Goal: Task Accomplishment & Management: Complete application form

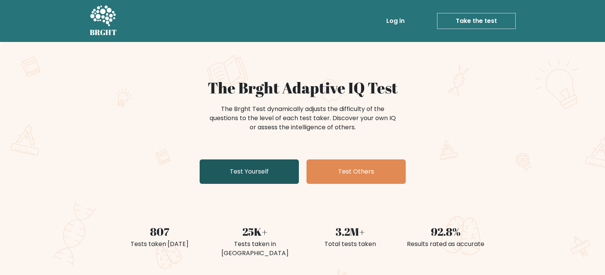
click at [237, 171] on link "Test Yourself" at bounding box center [249, 172] width 99 height 24
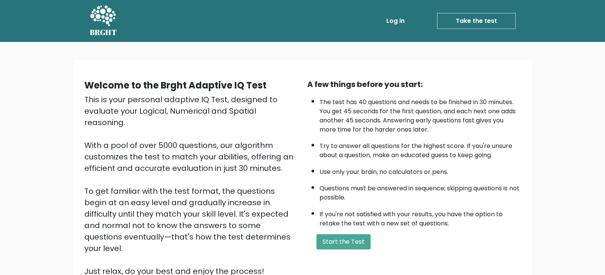
scroll to position [74, 0]
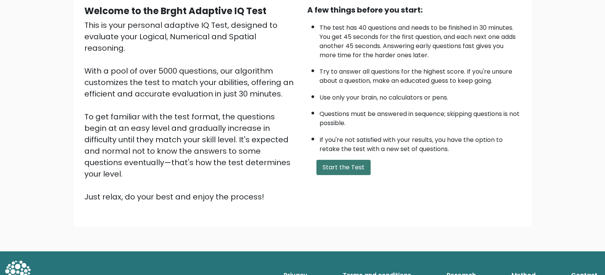
click at [350, 169] on button "Start the Test" at bounding box center [343, 167] width 54 height 15
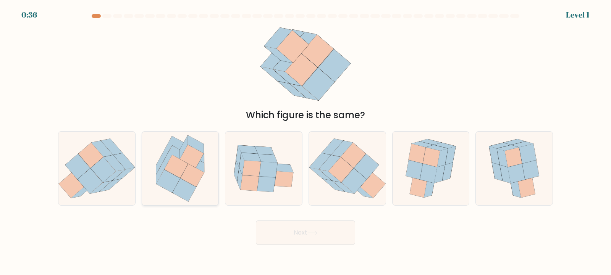
click at [200, 176] on icon at bounding box center [192, 175] width 24 height 23
click at [305, 142] on input "b." at bounding box center [305, 140] width 0 height 4
radio input "true"
click at [296, 237] on button "Next" at bounding box center [305, 233] width 99 height 24
click at [292, 235] on button "Next" at bounding box center [305, 233] width 99 height 24
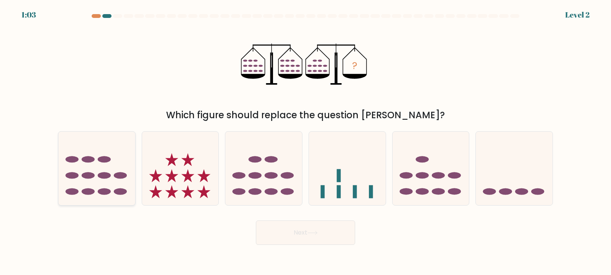
click at [97, 168] on icon at bounding box center [96, 168] width 77 height 63
click at [305, 142] on input "a." at bounding box center [305, 140] width 0 height 4
radio input "true"
click at [327, 234] on button "Next" at bounding box center [305, 233] width 99 height 24
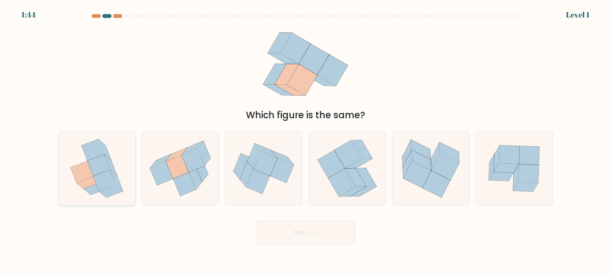
click at [89, 162] on icon at bounding box center [98, 165] width 23 height 21
click at [305, 142] on input "a." at bounding box center [305, 140] width 0 height 4
radio input "true"
click at [317, 243] on button "Next" at bounding box center [305, 233] width 99 height 24
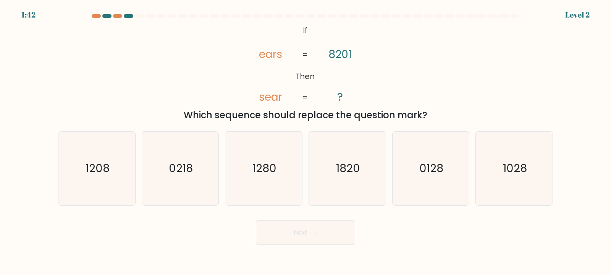
click at [317, 243] on button "Next" at bounding box center [305, 233] width 99 height 24
click at [133, 103] on div "@import url('https://fonts.googleapis.com/css?family=Abril+Fatface:400,100,100i…" at bounding box center [305, 72] width 504 height 99
click at [504, 177] on icon "1028" at bounding box center [514, 169] width 74 height 74
click at [306, 142] on input "f. 1028" at bounding box center [305, 140] width 0 height 4
radio input "true"
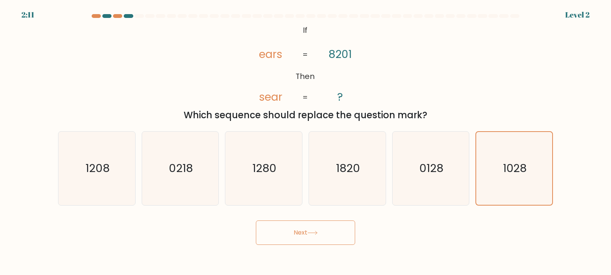
click at [317, 232] on icon at bounding box center [312, 233] width 10 height 4
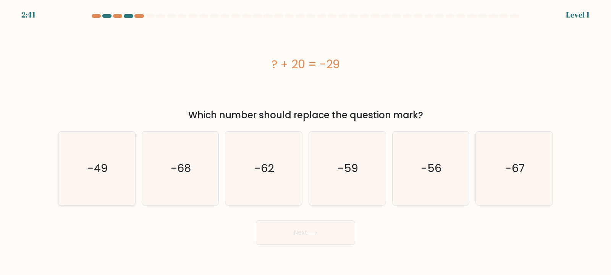
click at [119, 146] on icon "-49" at bounding box center [97, 169] width 74 height 74
click at [305, 142] on input "a. -49" at bounding box center [305, 140] width 0 height 4
radio input "true"
click at [317, 231] on icon at bounding box center [312, 232] width 9 height 3
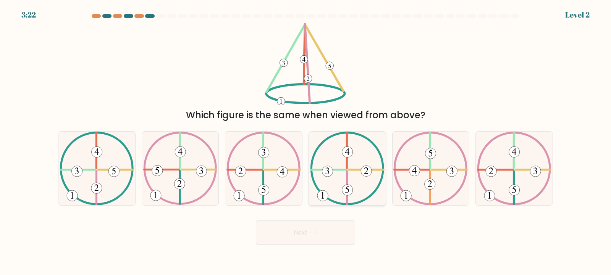
click at [332, 179] on icon at bounding box center [347, 169] width 74 height 74
click at [306, 142] on input "d." at bounding box center [305, 140] width 0 height 4
radio input "true"
click at [184, 176] on icon at bounding box center [180, 169] width 74 height 74
click at [305, 142] on input "b." at bounding box center [305, 140] width 0 height 4
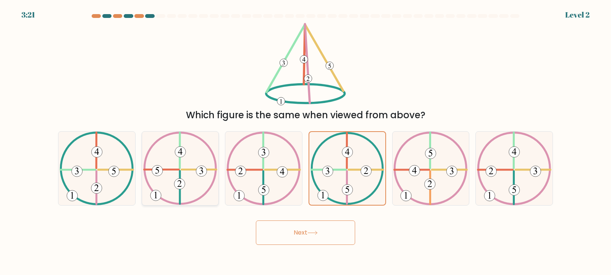
radio input "true"
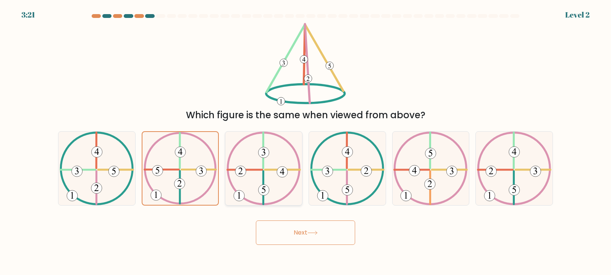
click at [242, 174] on icon at bounding box center [240, 171] width 4 height 6
click at [305, 142] on input "c." at bounding box center [305, 140] width 0 height 4
radio input "true"
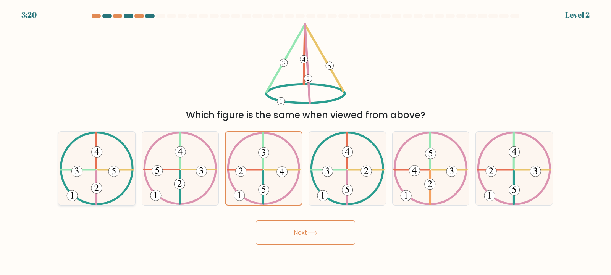
click at [105, 164] on icon at bounding box center [97, 169] width 74 height 74
click at [305, 142] on input "a." at bounding box center [305, 140] width 0 height 4
radio input "true"
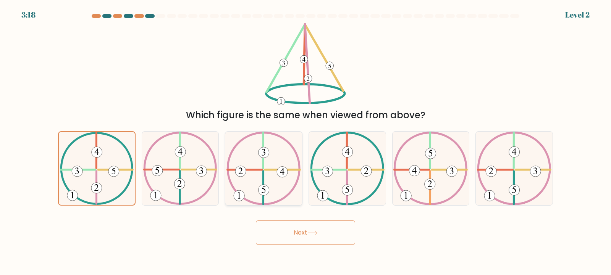
click at [245, 184] on icon at bounding box center [263, 169] width 74 height 74
click at [305, 142] on input "c." at bounding box center [305, 140] width 0 height 4
radio input "true"
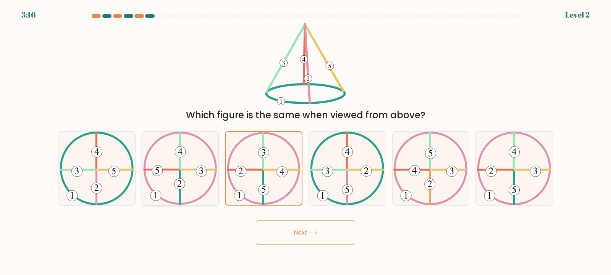
click at [195, 179] on icon at bounding box center [180, 169] width 74 height 74
click at [305, 142] on input "b." at bounding box center [305, 140] width 0 height 4
radio input "true"
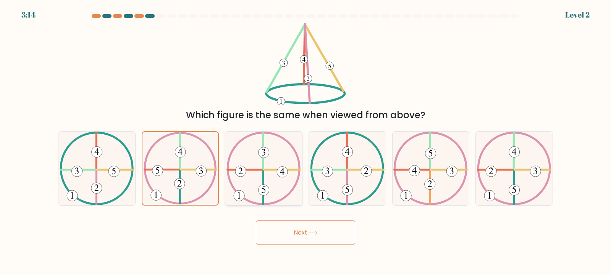
click at [255, 175] on icon at bounding box center [263, 169] width 74 height 74
click at [305, 142] on input "c." at bounding box center [305, 140] width 0 height 4
radio input "true"
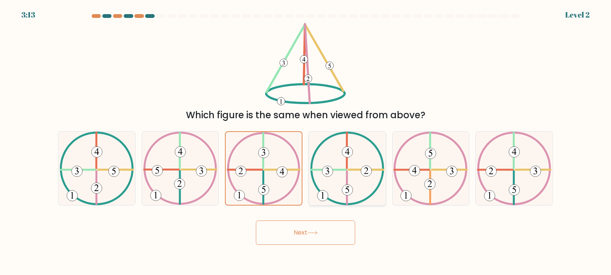
click at [331, 162] on icon at bounding box center [347, 169] width 74 height 74
click at [306, 142] on input "d." at bounding box center [305, 140] width 0 height 4
radio input "true"
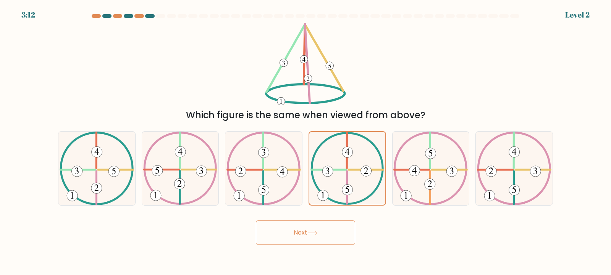
click at [340, 227] on button "Next" at bounding box center [305, 233] width 99 height 24
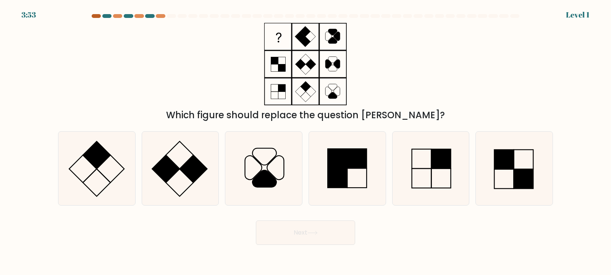
click at [96, 18] on div at bounding box center [96, 16] width 9 height 4
click at [95, 17] on div at bounding box center [96, 16] width 9 height 4
click at [347, 159] on rect at bounding box center [356, 158] width 19 height 19
click at [306, 142] on input "d." at bounding box center [305, 140] width 0 height 4
radio input "true"
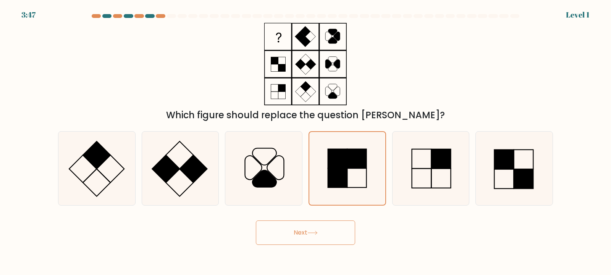
click at [324, 238] on button "Next" at bounding box center [305, 233] width 99 height 24
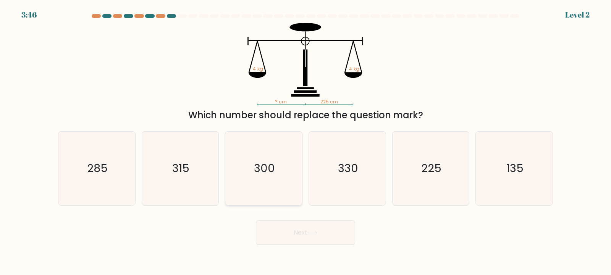
click at [267, 177] on icon "300" at bounding box center [264, 169] width 74 height 74
click at [305, 142] on input "c. 300" at bounding box center [305, 140] width 0 height 4
radio input "true"
click at [302, 222] on button "Next" at bounding box center [305, 233] width 99 height 24
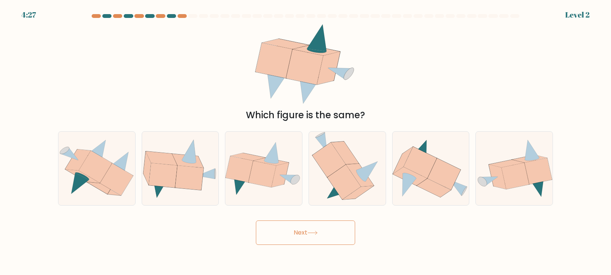
click at [304, 231] on button "Next" at bounding box center [305, 233] width 99 height 24
click at [251, 174] on icon at bounding box center [261, 174] width 27 height 26
click at [305, 142] on input "c." at bounding box center [305, 140] width 0 height 4
radio input "true"
click at [256, 221] on button "Next" at bounding box center [305, 233] width 99 height 24
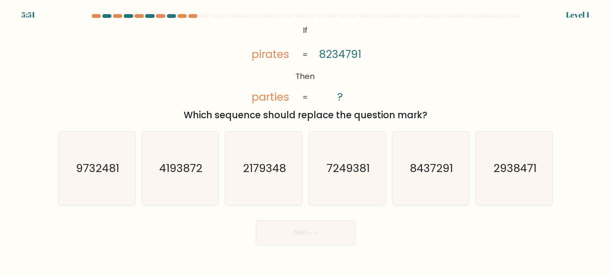
click at [251, 174] on text "2179348" at bounding box center [264, 168] width 43 height 15
click at [305, 142] on input "c. 2179348" at bounding box center [305, 140] width 0 height 4
radio input "true"
click at [256, 221] on button "Next" at bounding box center [305, 233] width 99 height 24
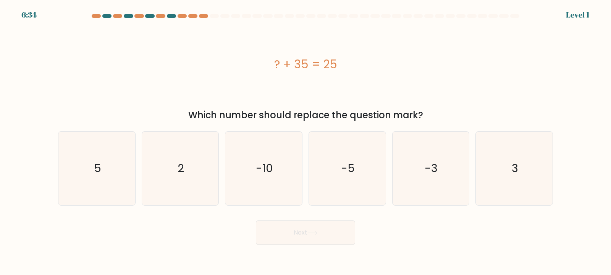
click at [251, 174] on icon "-10" at bounding box center [264, 169] width 74 height 74
click at [305, 142] on input "c. -10" at bounding box center [305, 140] width 0 height 4
radio input "true"
click at [256, 221] on button "Next" at bounding box center [305, 233] width 99 height 24
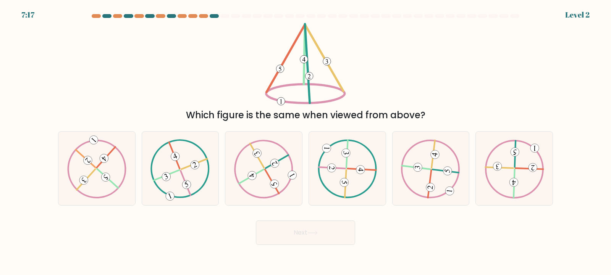
click at [251, 174] on icon at bounding box center [251, 176] width 6 height 6
click at [305, 142] on input "c." at bounding box center [305, 140] width 0 height 4
radio input "true"
click at [256, 221] on button "Next" at bounding box center [305, 233] width 99 height 24
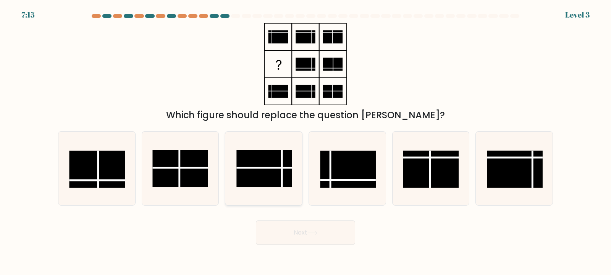
click at [251, 174] on rect at bounding box center [264, 168] width 56 height 37
click at [305, 142] on input "c." at bounding box center [305, 140] width 0 height 4
radio input "true"
click at [256, 221] on button "Next" at bounding box center [305, 233] width 99 height 24
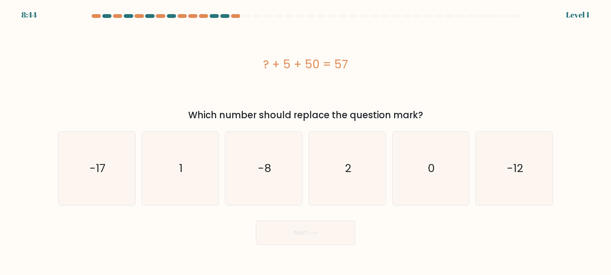
click at [251, 174] on icon "-8" at bounding box center [264, 169] width 74 height 74
click at [305, 142] on input "c. -8" at bounding box center [305, 140] width 0 height 4
radio input "true"
click at [256, 221] on button "Next" at bounding box center [305, 233] width 99 height 24
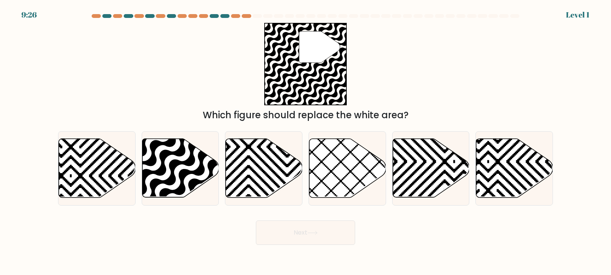
click at [256, 221] on button "Next" at bounding box center [305, 233] width 99 height 24
click at [251, 174] on icon at bounding box center [264, 168] width 77 height 59
click at [305, 142] on input "c." at bounding box center [305, 140] width 0 height 4
radio input "true"
click at [256, 221] on button "Next" at bounding box center [305, 233] width 99 height 24
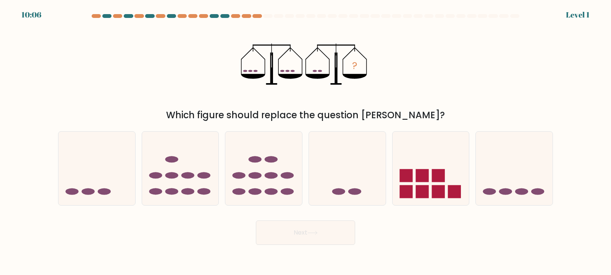
click at [251, 174] on ellipse at bounding box center [254, 175] width 13 height 6
click at [305, 142] on input "c." at bounding box center [305, 140] width 0 height 4
radio input "true"
click at [256, 221] on button "Next" at bounding box center [305, 233] width 99 height 24
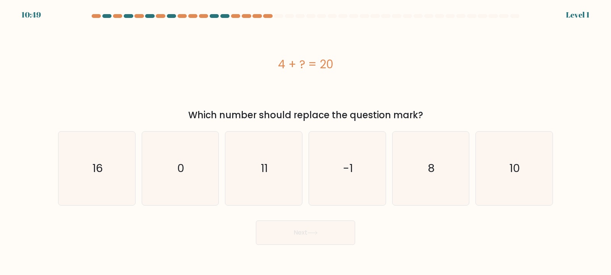
click at [251, 174] on icon "11" at bounding box center [264, 169] width 74 height 74
click at [305, 142] on input "c. 11" at bounding box center [305, 140] width 0 height 4
radio input "true"
click at [256, 221] on button "Next" at bounding box center [305, 233] width 99 height 24
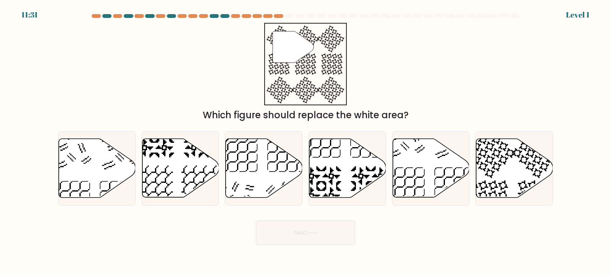
click at [251, 174] on icon at bounding box center [264, 168] width 77 height 59
click at [305, 142] on input "c." at bounding box center [305, 140] width 0 height 4
radio input "true"
click at [256, 221] on button "Next" at bounding box center [305, 233] width 99 height 24
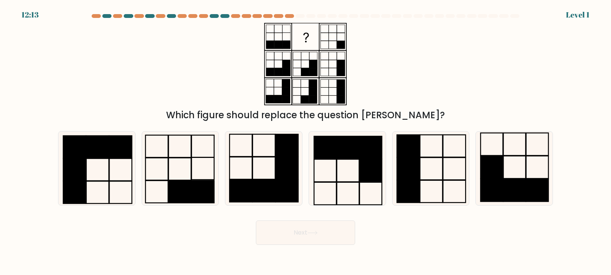
click at [251, 174] on icon at bounding box center [264, 169] width 74 height 74
click at [305, 142] on input "c." at bounding box center [305, 140] width 0 height 4
radio input "true"
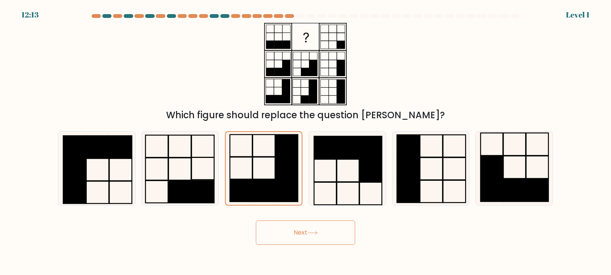
click at [256, 221] on button "Next" at bounding box center [305, 233] width 99 height 24
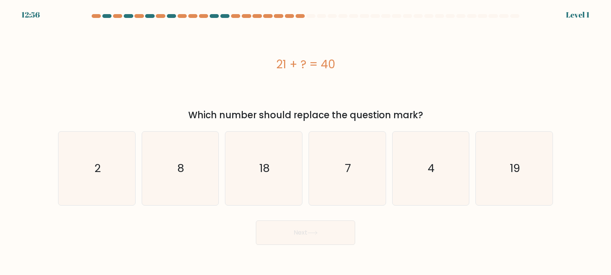
click at [251, 174] on icon "18" at bounding box center [264, 169] width 74 height 74
click at [305, 142] on input "c. 18" at bounding box center [305, 140] width 0 height 4
radio input "true"
click at [256, 221] on button "Next" at bounding box center [305, 233] width 99 height 24
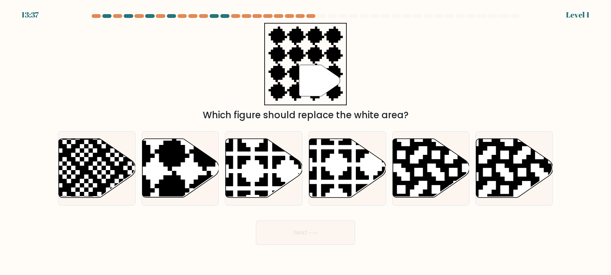
click at [251, 174] on icon at bounding box center [264, 168] width 77 height 59
click at [305, 142] on input "c." at bounding box center [305, 140] width 0 height 4
radio input "true"
click at [256, 221] on button "Next" at bounding box center [305, 233] width 99 height 24
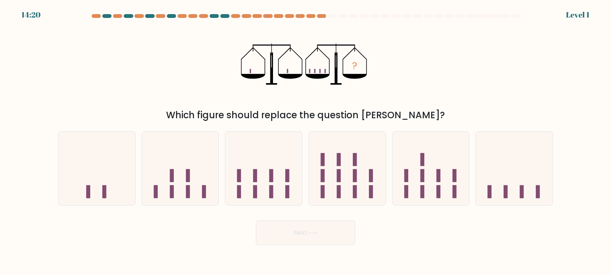
click at [251, 174] on icon at bounding box center [263, 168] width 77 height 63
click at [305, 142] on input "c." at bounding box center [305, 140] width 0 height 4
radio input "true"
click at [256, 221] on button "Next" at bounding box center [305, 233] width 99 height 24
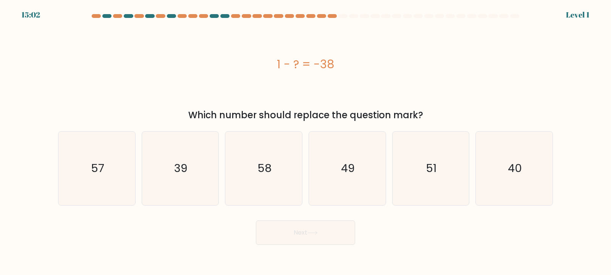
click at [251, 174] on icon "58" at bounding box center [264, 169] width 74 height 74
click at [305, 142] on input "c. 58" at bounding box center [305, 140] width 0 height 4
radio input "true"
click at [256, 221] on button "Next" at bounding box center [305, 233] width 99 height 24
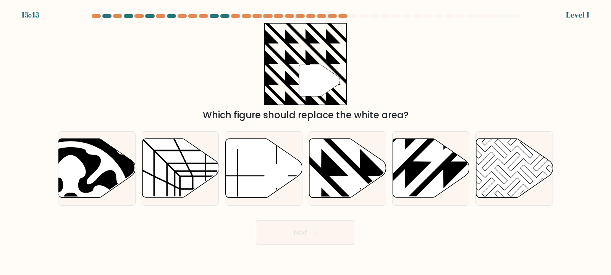
click at [251, 174] on icon at bounding box center [264, 168] width 77 height 59
click at [305, 142] on input "c." at bounding box center [305, 140] width 0 height 4
radio input "true"
click at [256, 221] on button "Next" at bounding box center [305, 233] width 99 height 24
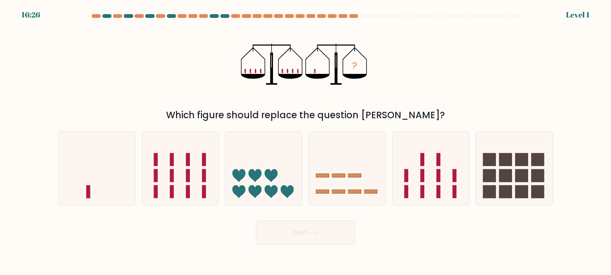
click at [251, 174] on icon at bounding box center [254, 175] width 13 height 13
click at [305, 142] on input "c." at bounding box center [305, 140] width 0 height 4
radio input "true"
click at [256, 221] on button "Next" at bounding box center [305, 233] width 99 height 24
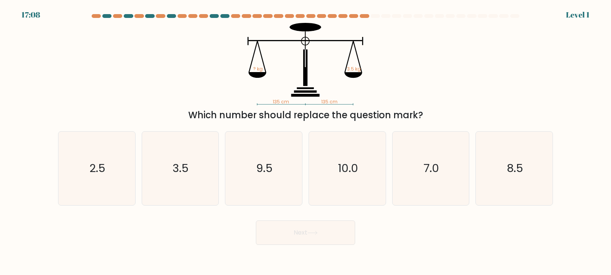
click at [251, 174] on icon "9.5" at bounding box center [264, 169] width 74 height 74
click at [305, 142] on input "c. 9.5" at bounding box center [305, 140] width 0 height 4
radio input "true"
click at [256, 221] on button "Next" at bounding box center [305, 233] width 99 height 24
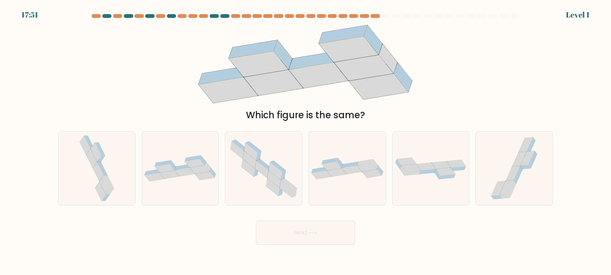
click at [251, 174] on icon at bounding box center [248, 168] width 13 height 18
click at [305, 142] on input "c." at bounding box center [305, 140] width 0 height 4
radio input "true"
click at [256, 221] on button "Next" at bounding box center [305, 233] width 99 height 24
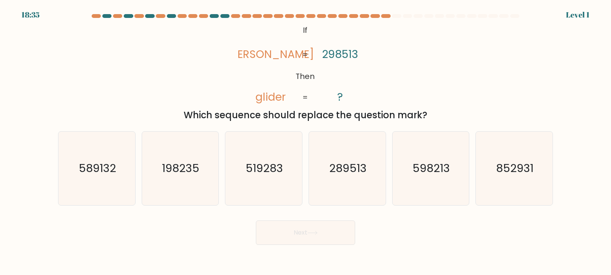
click at [251, 174] on text "519283" at bounding box center [264, 168] width 37 height 15
click at [305, 142] on input "c. 519283" at bounding box center [305, 140] width 0 height 4
radio input "true"
click at [256, 221] on button "Next" at bounding box center [305, 233] width 99 height 24
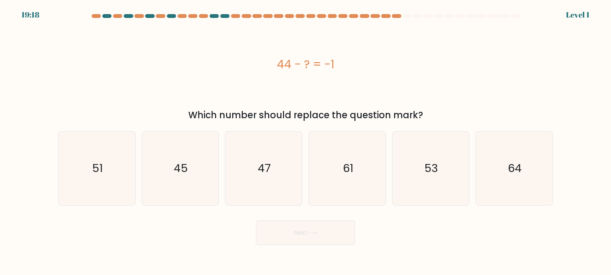
click at [251, 174] on icon "47" at bounding box center [264, 169] width 74 height 74
click at [305, 142] on input "c. 47" at bounding box center [305, 140] width 0 height 4
radio input "true"
click at [256, 221] on button "Next" at bounding box center [305, 233] width 99 height 24
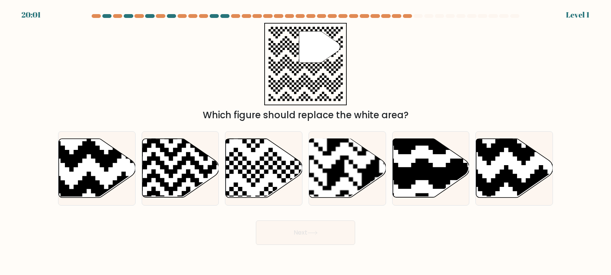
click at [251, 174] on icon at bounding box center [264, 168] width 77 height 59
click at [305, 142] on input "c." at bounding box center [305, 140] width 0 height 4
radio input "true"
click at [256, 221] on button "Next" at bounding box center [305, 233] width 99 height 24
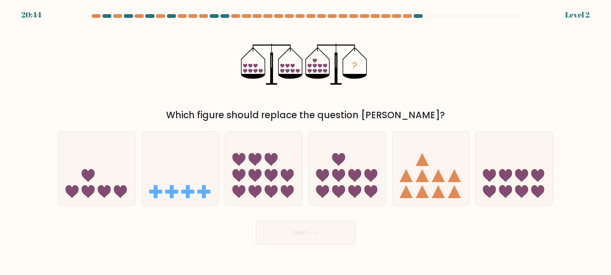
click at [256, 221] on button "Next" at bounding box center [305, 233] width 99 height 24
click at [251, 174] on icon at bounding box center [254, 175] width 13 height 13
click at [305, 142] on input "c." at bounding box center [305, 140] width 0 height 4
radio input "true"
click at [256, 221] on button "Next" at bounding box center [305, 233] width 99 height 24
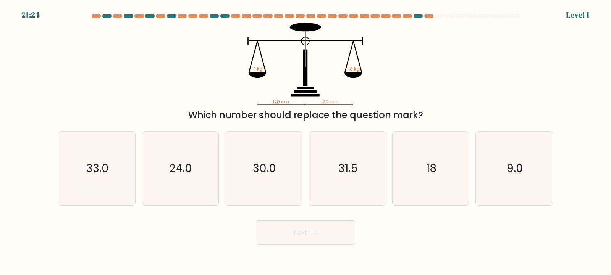
click at [251, 174] on icon "30.0" at bounding box center [264, 169] width 74 height 74
click at [305, 142] on input "c. 30.0" at bounding box center [305, 140] width 0 height 4
radio input "true"
click at [256, 221] on button "Next" at bounding box center [305, 233] width 99 height 24
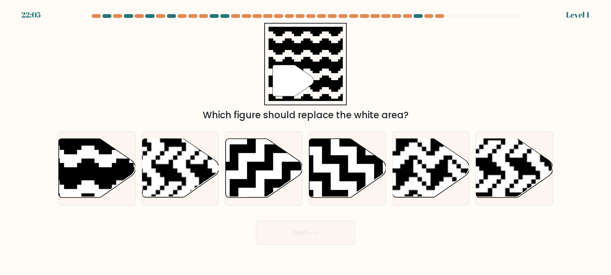
click at [251, 174] on icon at bounding box center [290, 135] width 139 height 139
click at [305, 142] on input "c." at bounding box center [305, 140] width 0 height 4
radio input "true"
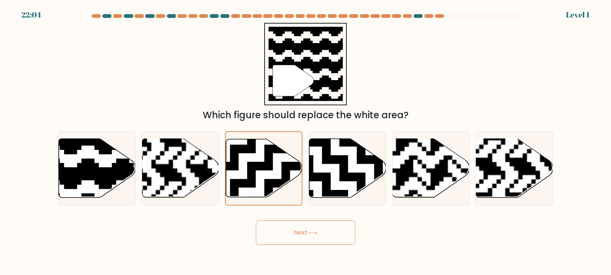
click at [256, 221] on button "Next" at bounding box center [305, 233] width 99 height 24
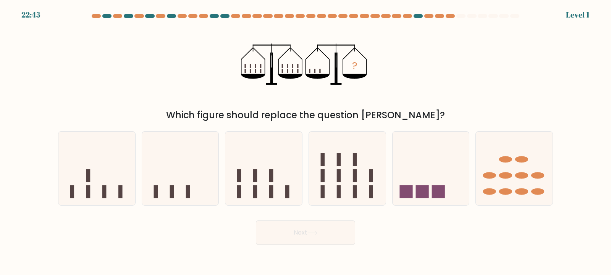
click at [251, 174] on icon at bounding box center [263, 168] width 77 height 63
click at [305, 142] on input "c." at bounding box center [305, 140] width 0 height 4
radio input "true"
click at [256, 221] on button "Next" at bounding box center [305, 233] width 99 height 24
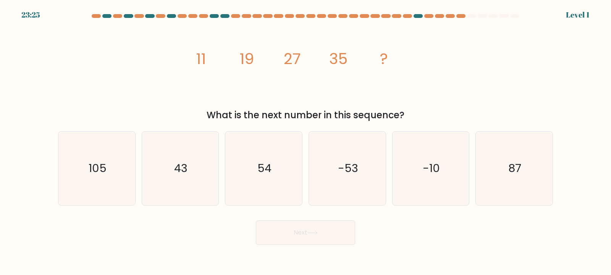
click at [251, 174] on icon "54" at bounding box center [264, 169] width 74 height 74
click at [305, 142] on input "c. 54" at bounding box center [305, 140] width 0 height 4
radio input "true"
click at [256, 221] on button "Next" at bounding box center [305, 233] width 99 height 24
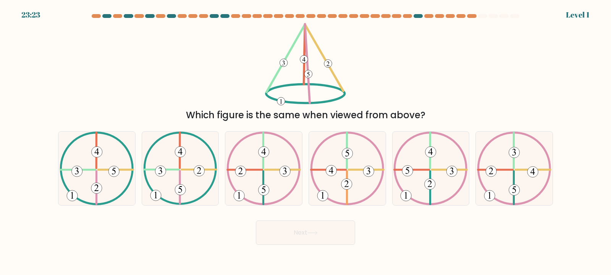
click at [251, 174] on icon at bounding box center [263, 169] width 74 height 74
click at [305, 142] on input "c." at bounding box center [305, 140] width 0 height 4
radio input "true"
click at [256, 221] on button "Next" at bounding box center [305, 233] width 99 height 24
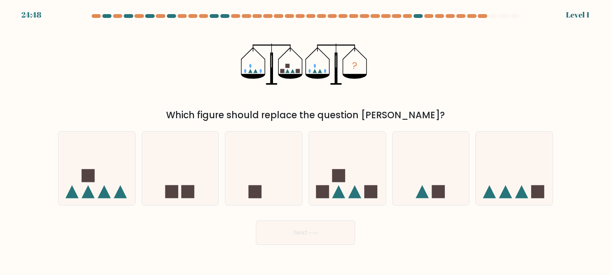
click at [251, 174] on icon at bounding box center [263, 168] width 77 height 63
click at [305, 142] on input "c." at bounding box center [305, 140] width 0 height 4
radio input "true"
click at [256, 221] on button "Next" at bounding box center [305, 233] width 99 height 24
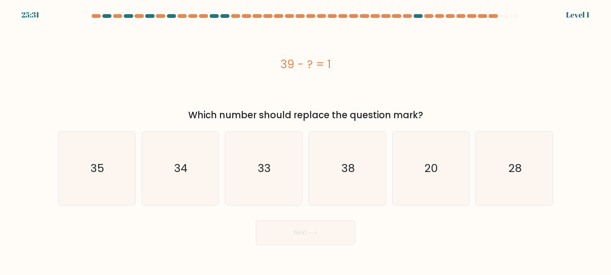
click at [251, 174] on icon "33" at bounding box center [264, 169] width 74 height 74
click at [305, 142] on input "c. 33" at bounding box center [305, 140] width 0 height 4
radio input "true"
click at [256, 221] on button "Next" at bounding box center [305, 233] width 99 height 24
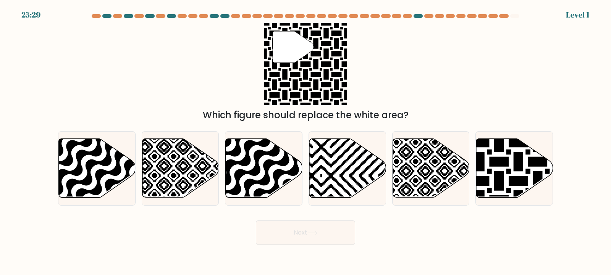
click at [251, 174] on icon at bounding box center [287, 200] width 155 height 155
click at [305, 142] on input "c." at bounding box center [305, 140] width 0 height 4
radio input "true"
click at [251, 174] on icon at bounding box center [286, 200] width 153 height 153
click at [305, 142] on input "c." at bounding box center [305, 140] width 0 height 4
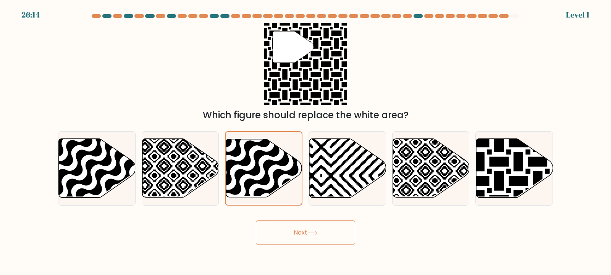
click at [256, 221] on button "Next" at bounding box center [305, 233] width 99 height 24
